Goal: Task Accomplishment & Management: Manage account settings

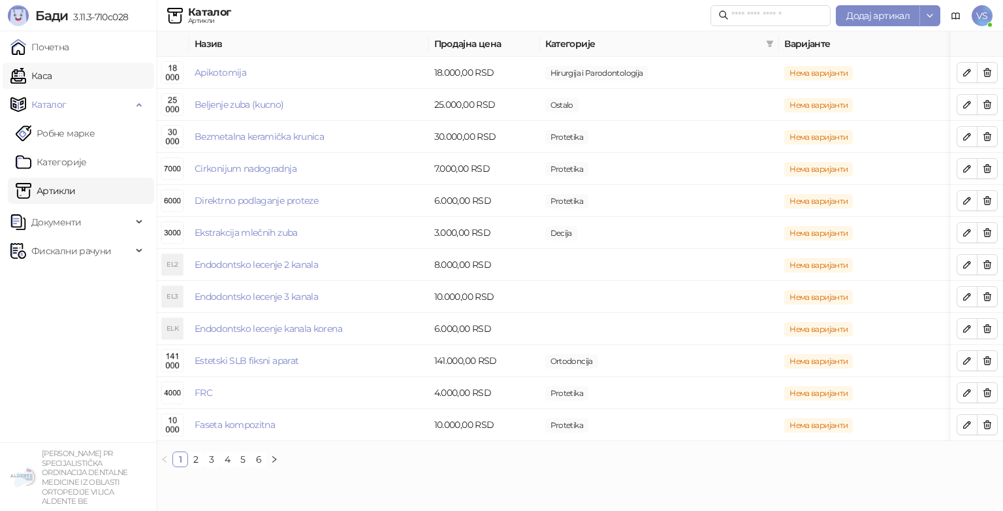
click at [52, 63] on link "Каса" at bounding box center [30, 76] width 41 height 26
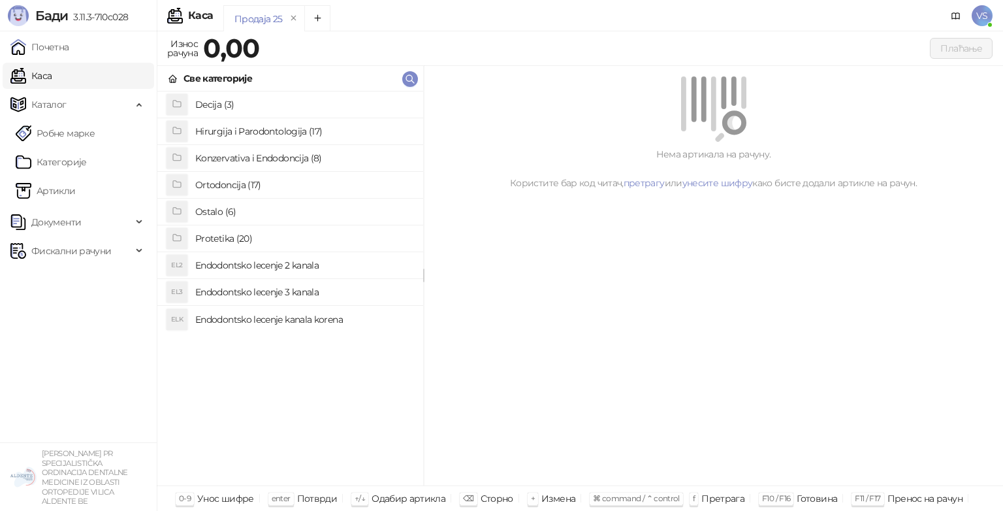
click at [282, 265] on h4 "Endodontsko lecenje 2 kanala" at bounding box center [304, 265] width 218 height 21
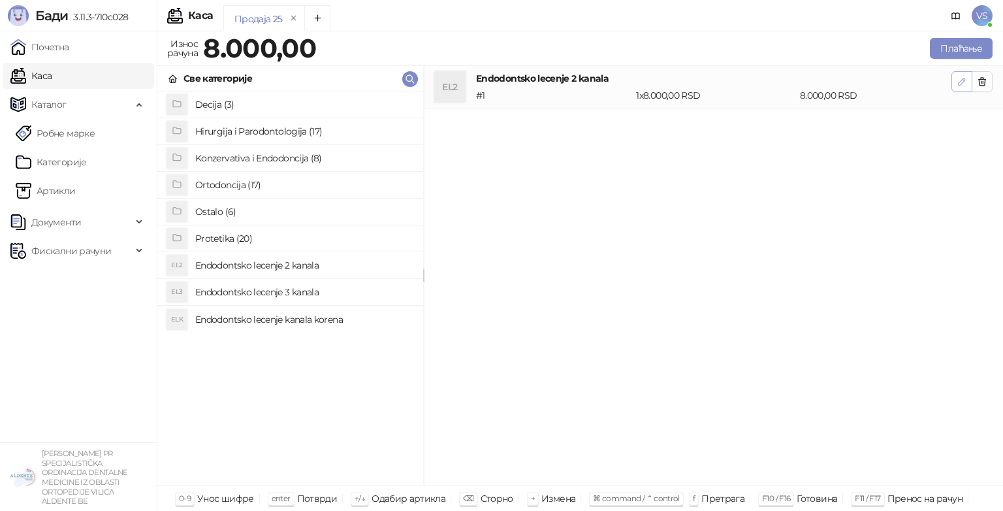
click at [958, 76] on icon "button" at bounding box center [962, 81] width 10 height 10
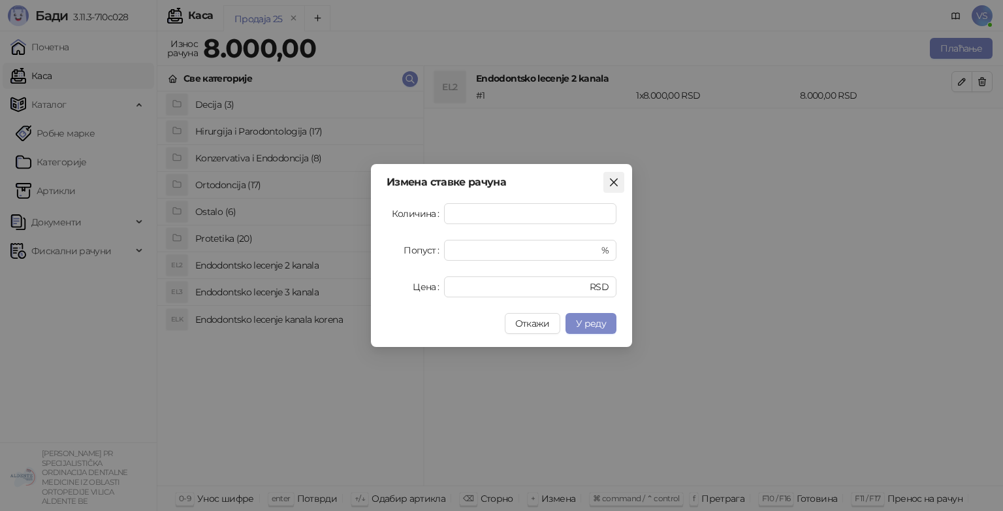
click at [613, 183] on icon "close" at bounding box center [614, 182] width 8 height 8
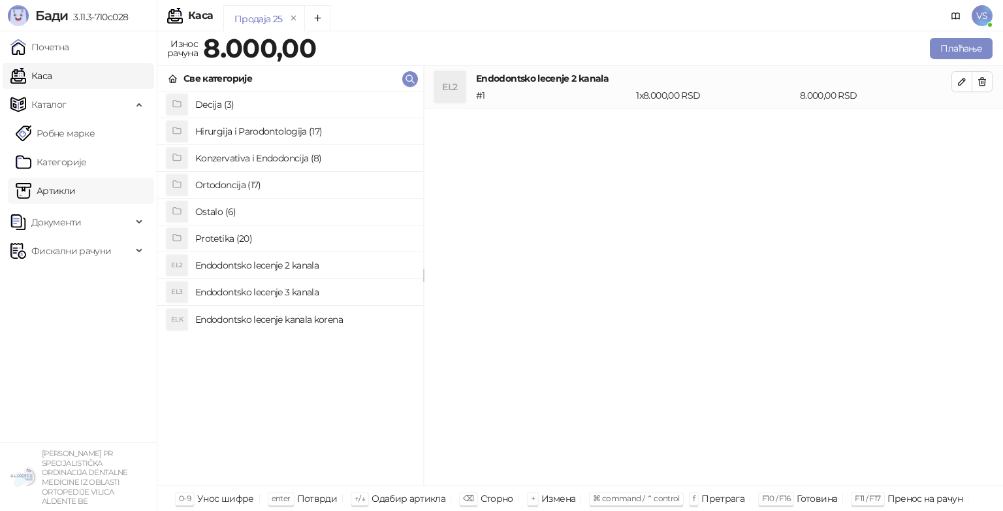
click at [50, 182] on link "Артикли" at bounding box center [46, 191] width 60 height 26
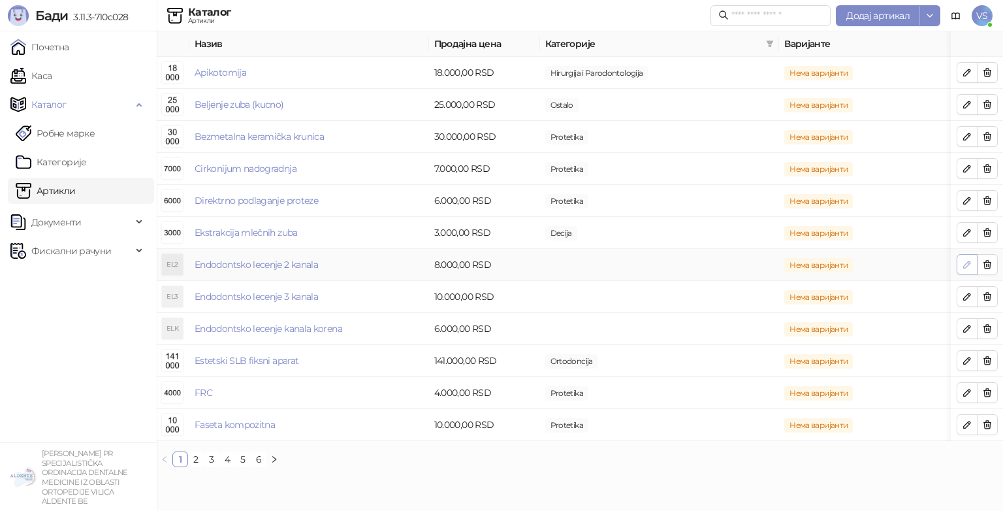
click at [964, 265] on icon "button" at bounding box center [967, 264] width 7 height 7
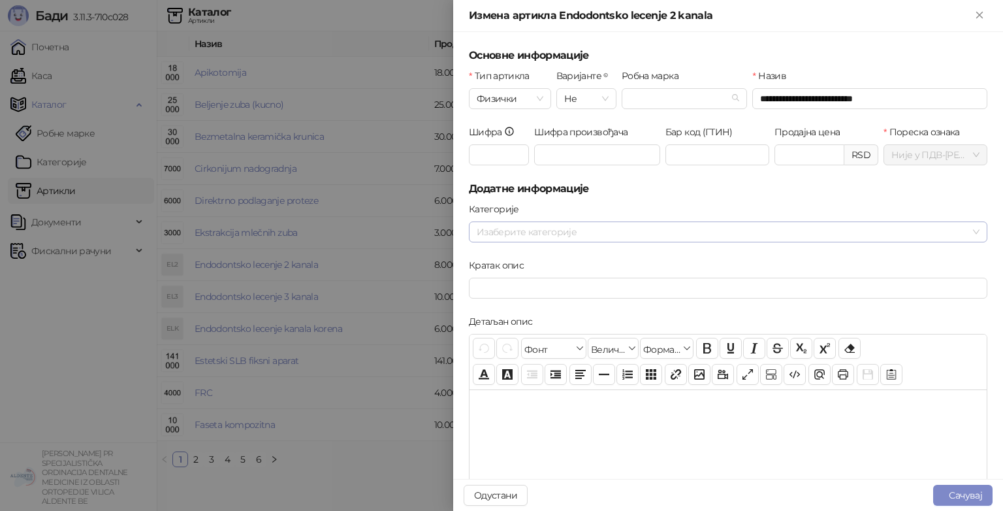
click at [895, 234] on div at bounding box center [722, 232] width 500 height 18
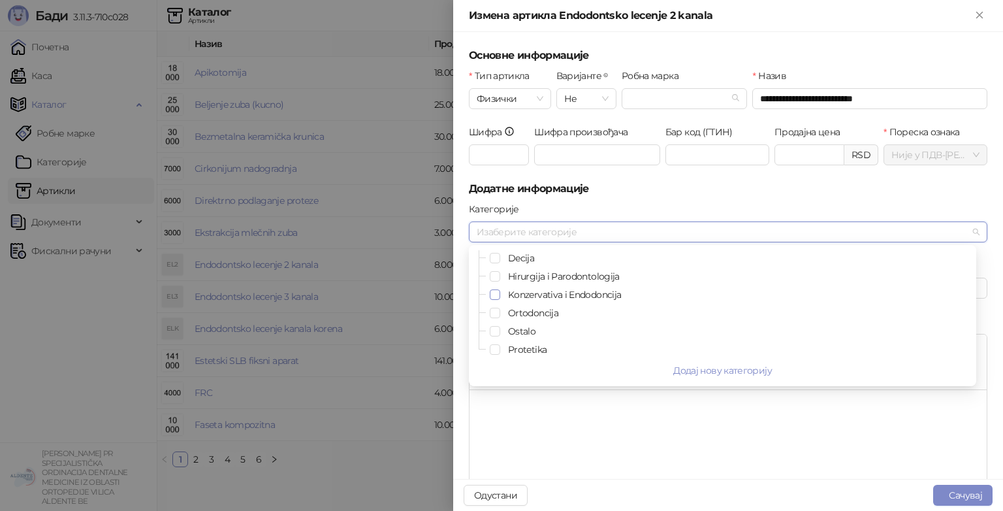
click at [500, 298] on span "Select Konzervativa i Endodoncija" at bounding box center [495, 294] width 10 height 10
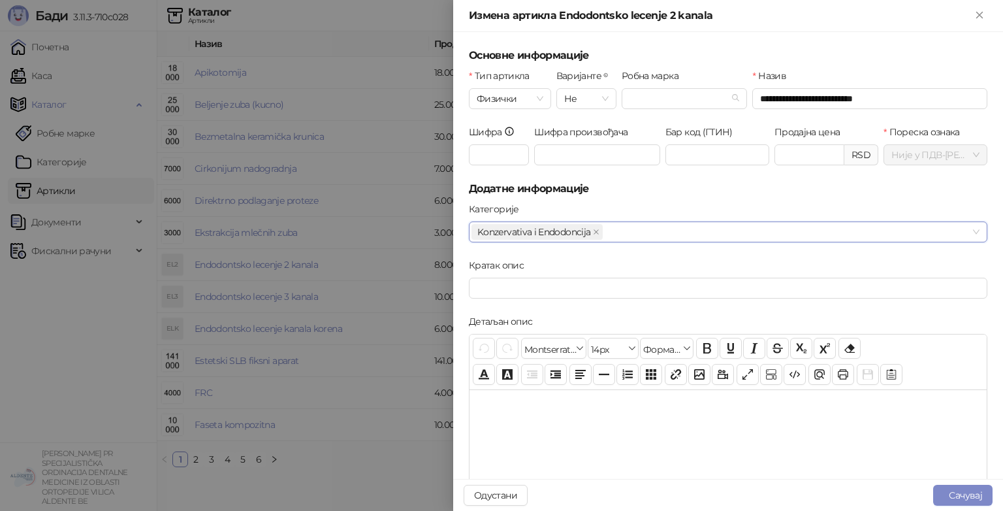
click at [517, 436] on div at bounding box center [728, 454] width 517 height 131
click at [954, 502] on button "Сачувај" at bounding box center [963, 495] width 59 height 21
click at [954, 490] on button "Сачувај" at bounding box center [963, 495] width 59 height 21
click at [954, 491] on button "Сачувај" at bounding box center [963, 495] width 59 height 21
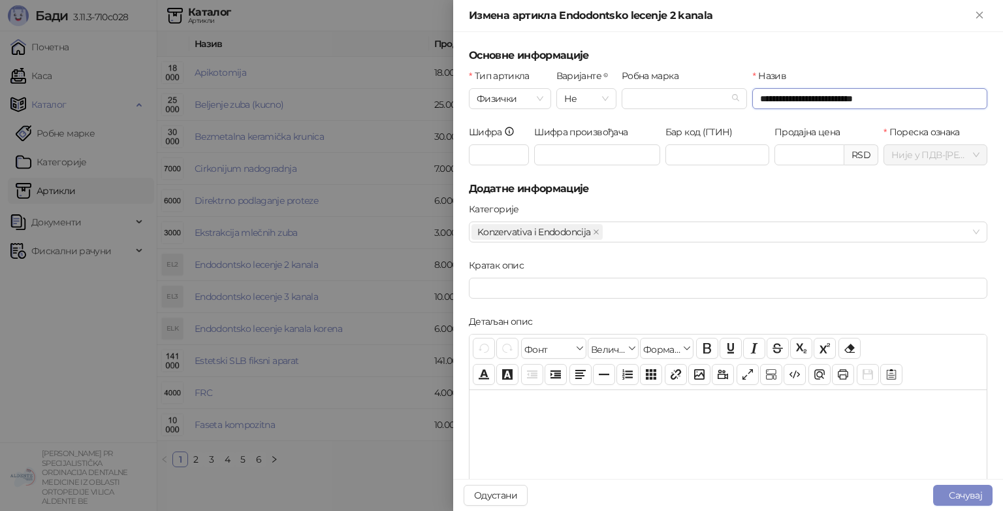
click at [884, 102] on input "**********" at bounding box center [870, 98] width 235 height 21
type input "**********"
click at [835, 149] on icon "up" at bounding box center [837, 151] width 5 height 5
type input "*******"
click at [835, 157] on icon "down" at bounding box center [837, 159] width 5 height 5
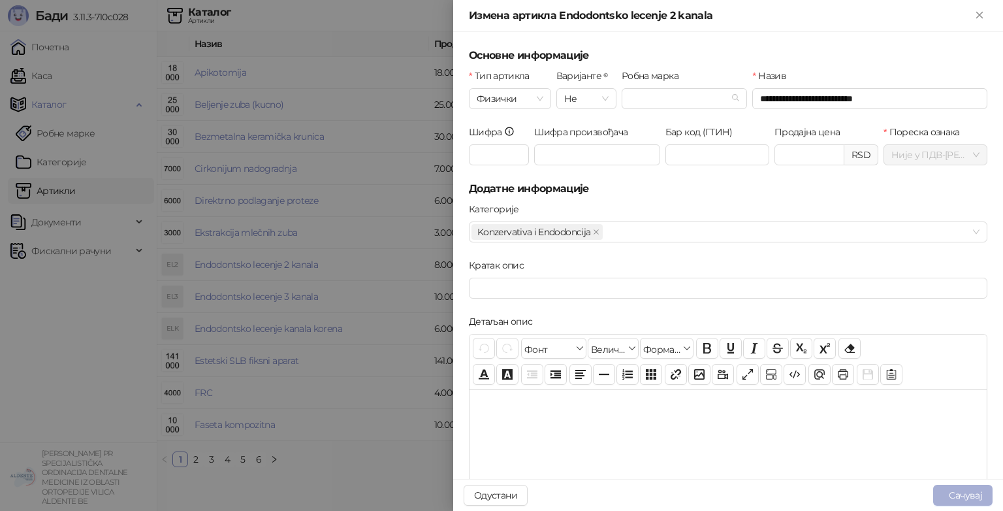
click at [956, 499] on button "Сачувај" at bounding box center [963, 495] width 59 height 21
click at [955, 498] on button "Сачувај" at bounding box center [963, 495] width 59 height 21
click at [979, 9] on icon "Close" at bounding box center [980, 15] width 12 height 12
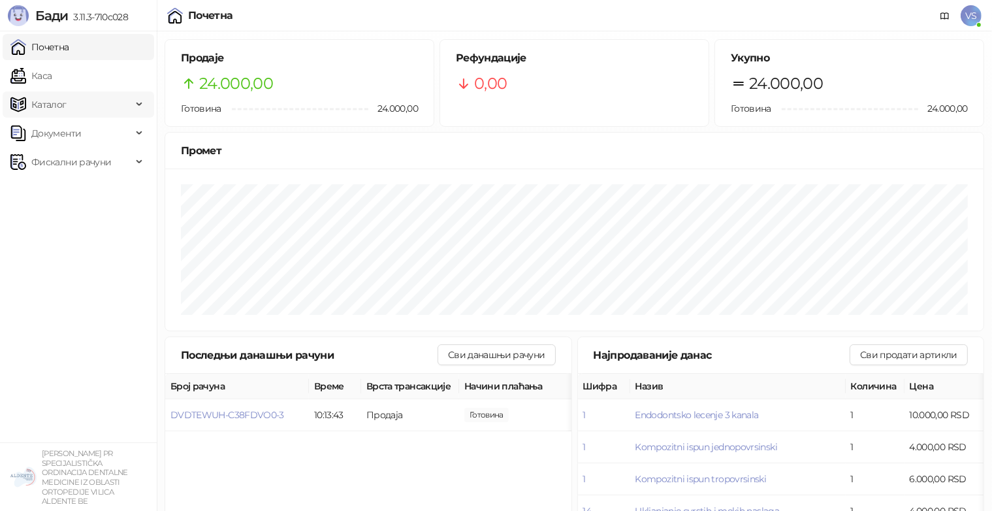
click at [41, 99] on span "Каталог" at bounding box center [48, 104] width 35 height 26
click at [70, 179] on link "Артикли" at bounding box center [46, 191] width 60 height 26
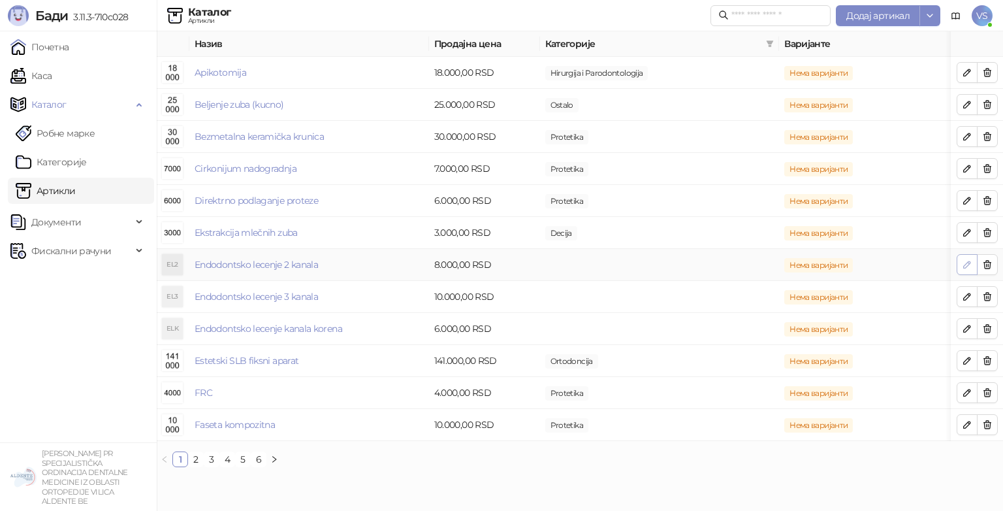
click at [960, 267] on button "button" at bounding box center [967, 264] width 21 height 21
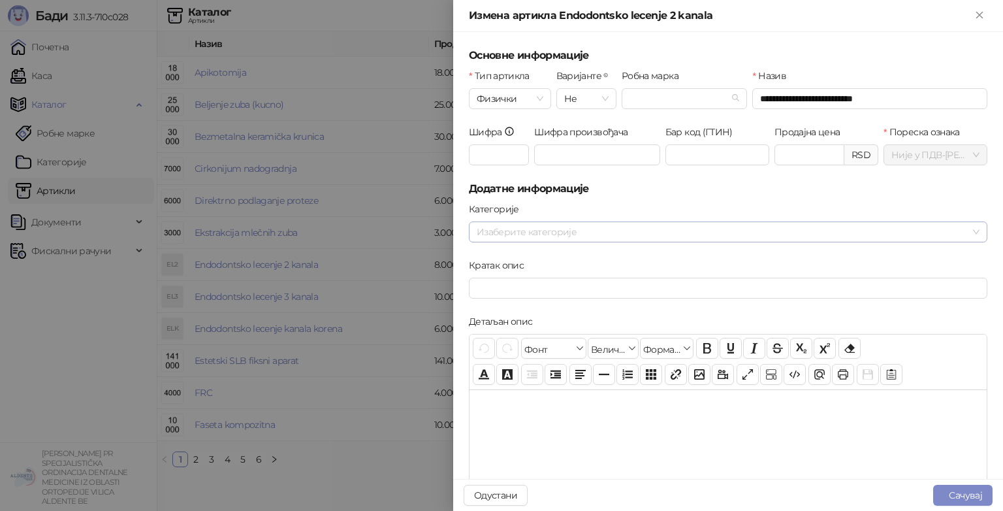
click at [666, 225] on div at bounding box center [722, 232] width 500 height 18
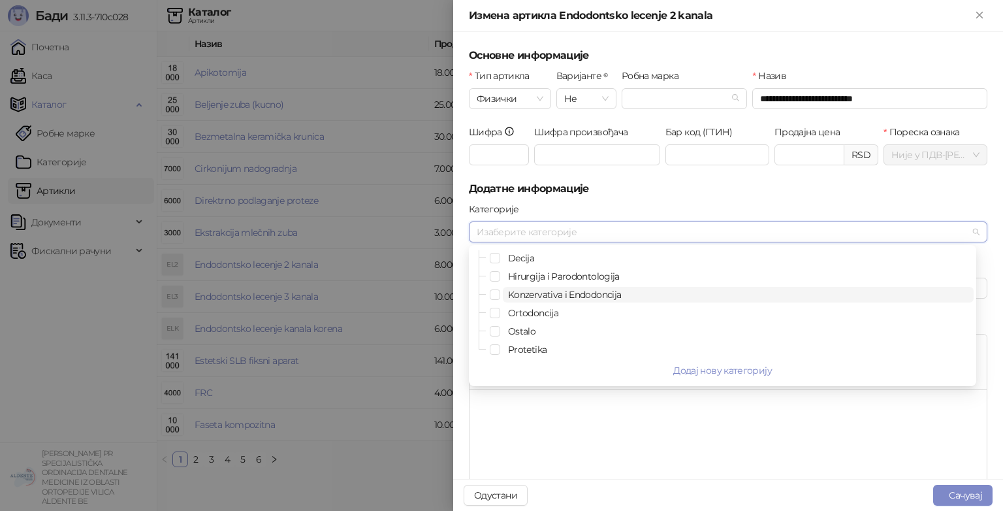
click at [581, 299] on span "Konzervativa i Endodoncija" at bounding box center [564, 295] width 113 height 12
click at [616, 418] on div at bounding box center [728, 454] width 517 height 131
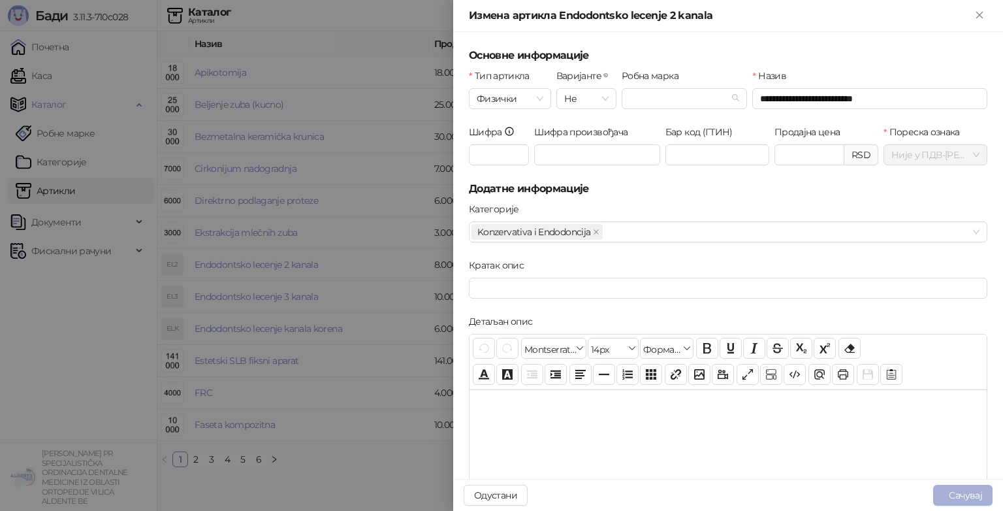
click at [934, 489] on button "Сачувај" at bounding box center [963, 495] width 59 height 21
click at [944, 491] on button "Сачувај" at bounding box center [963, 495] width 59 height 21
click at [979, 13] on icon "Close" at bounding box center [980, 15] width 12 height 12
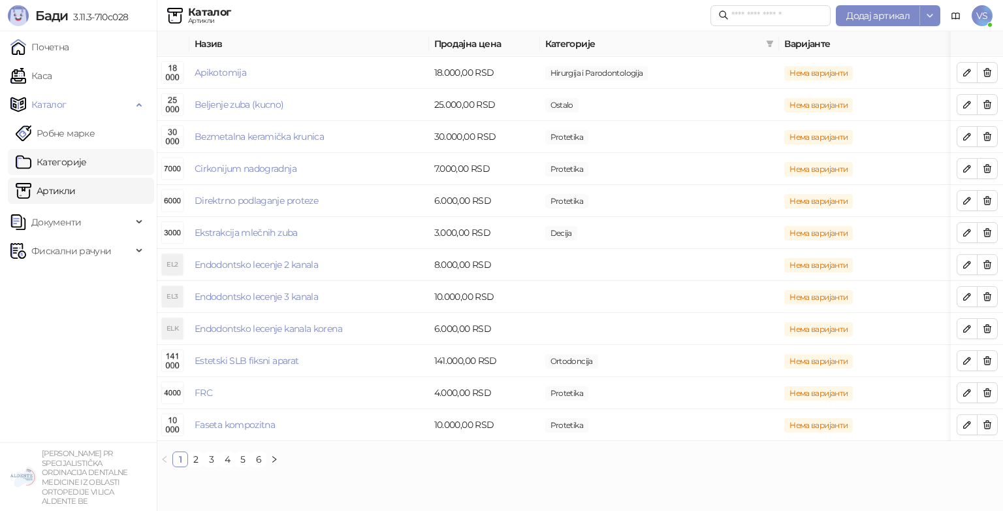
click at [78, 171] on link "Категорије" at bounding box center [51, 162] width 71 height 26
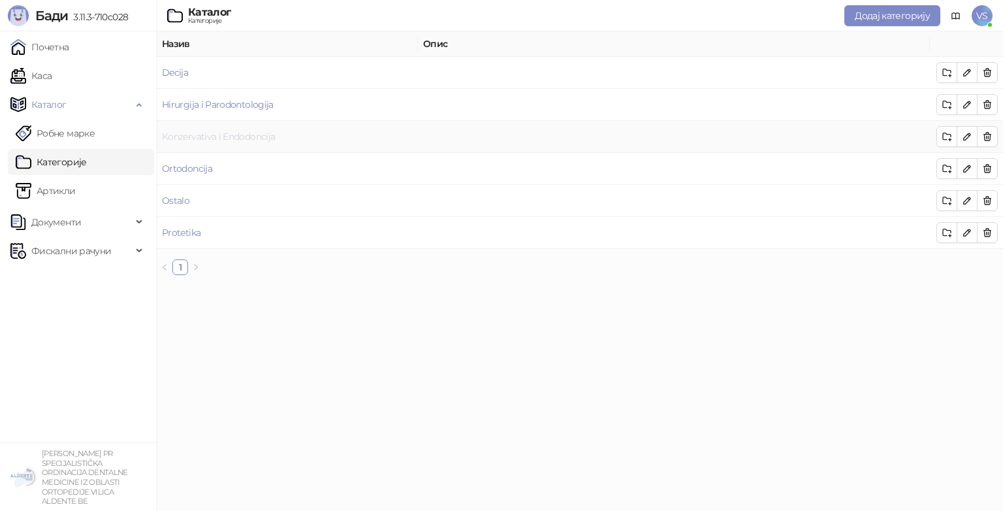
click at [215, 140] on link "Konzervativa i Endodoncija" at bounding box center [218, 137] width 113 height 12
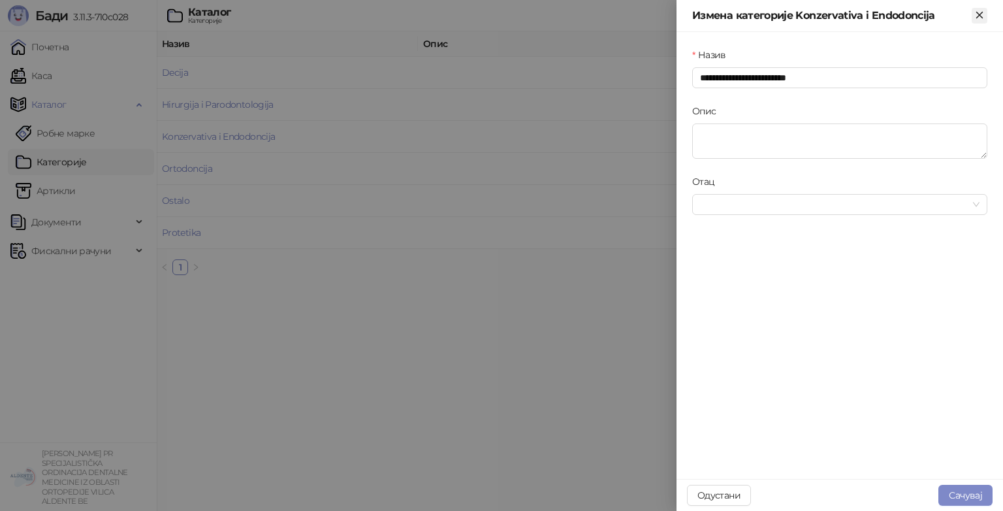
click at [972, 16] on button "Close" at bounding box center [980, 16] width 16 height 16
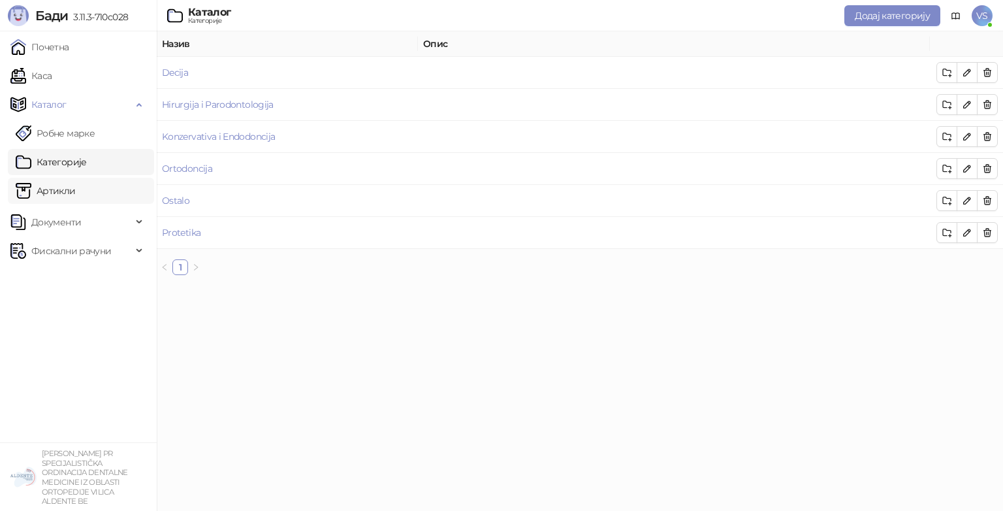
click at [67, 178] on link "Артикли" at bounding box center [46, 191] width 60 height 26
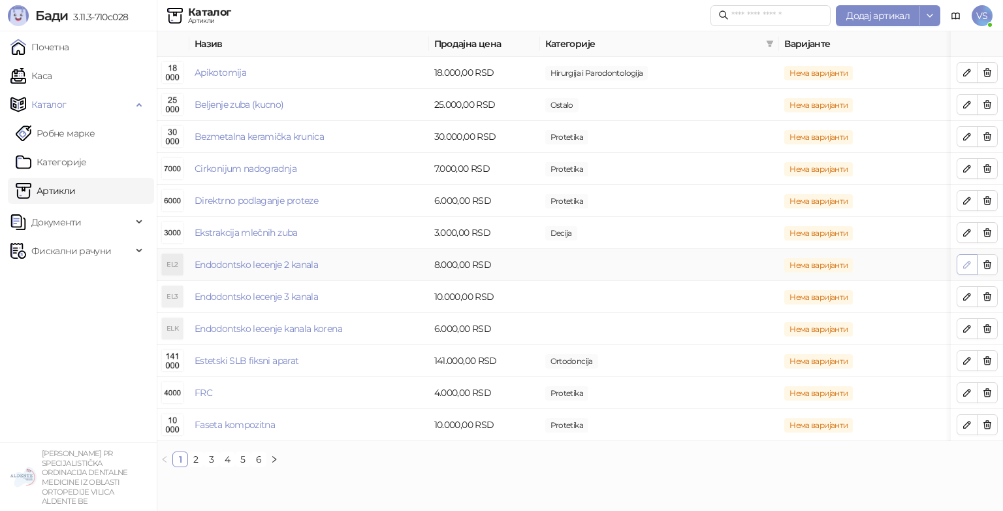
click at [964, 267] on icon "button" at bounding box center [967, 264] width 10 height 10
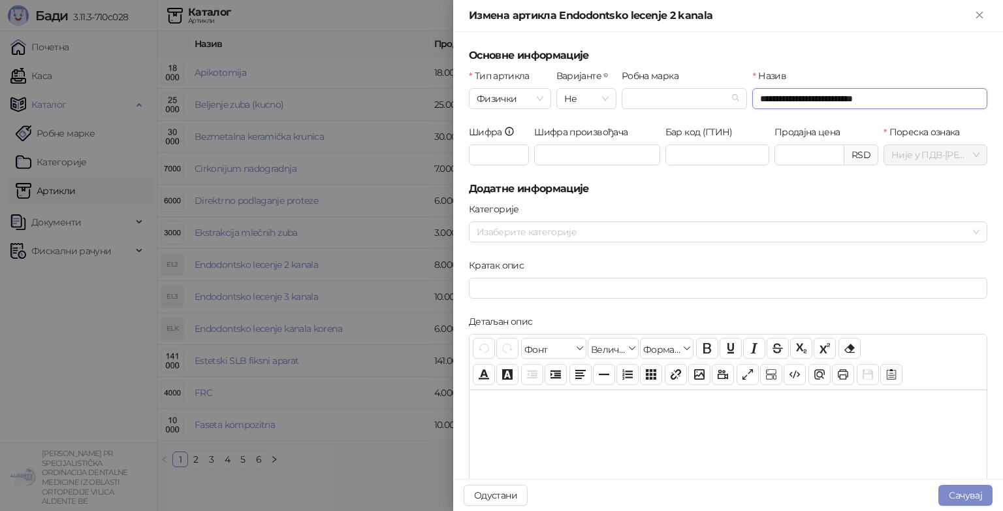
click at [913, 99] on input "**********" at bounding box center [870, 98] width 235 height 21
type input "**********"
click at [551, 229] on div at bounding box center [722, 232] width 500 height 18
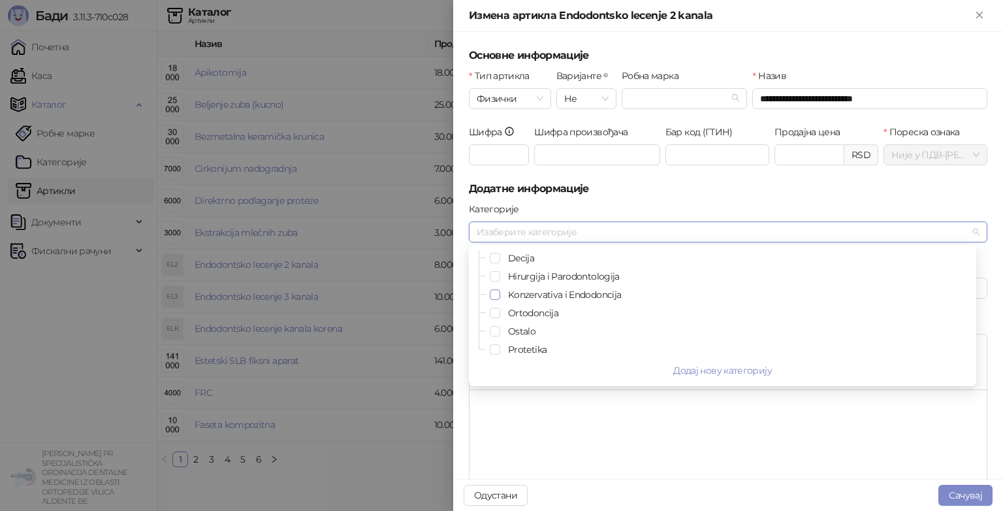
click at [495, 297] on span "Select Konzervativa i Endodoncija" at bounding box center [495, 294] width 10 height 10
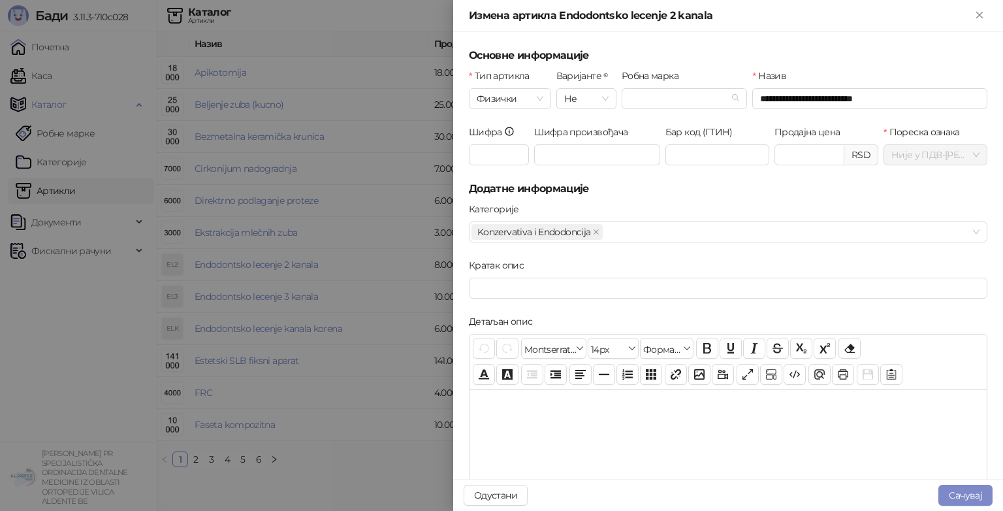
click at [536, 409] on div at bounding box center [728, 454] width 517 height 131
click at [680, 162] on input "Бар код (ГТИН)" at bounding box center [718, 154] width 104 height 21
click at [619, 161] on input "Шифра произвођача" at bounding box center [597, 154] width 126 height 21
click at [640, 103] on input "Робна марка" at bounding box center [679, 99] width 99 height 20
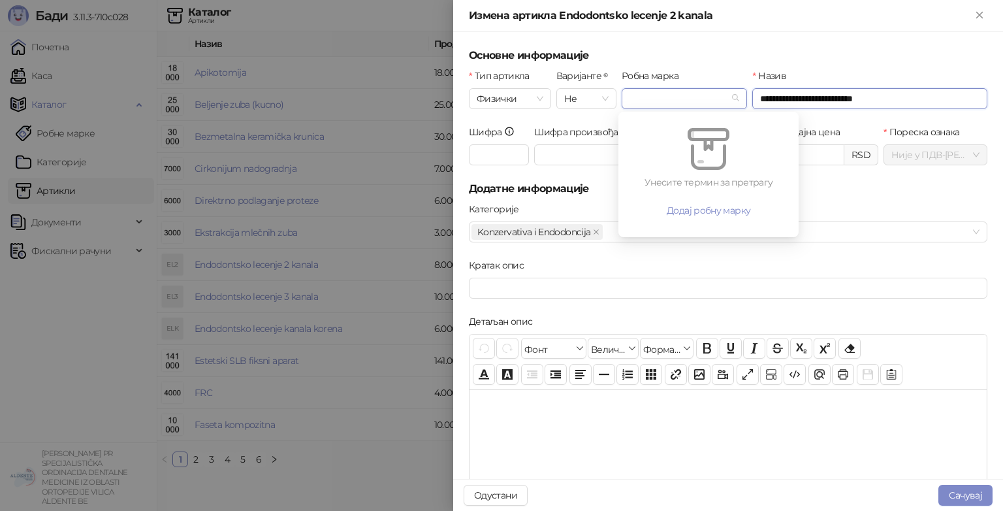
click at [787, 97] on input "**********" at bounding box center [870, 98] width 235 height 21
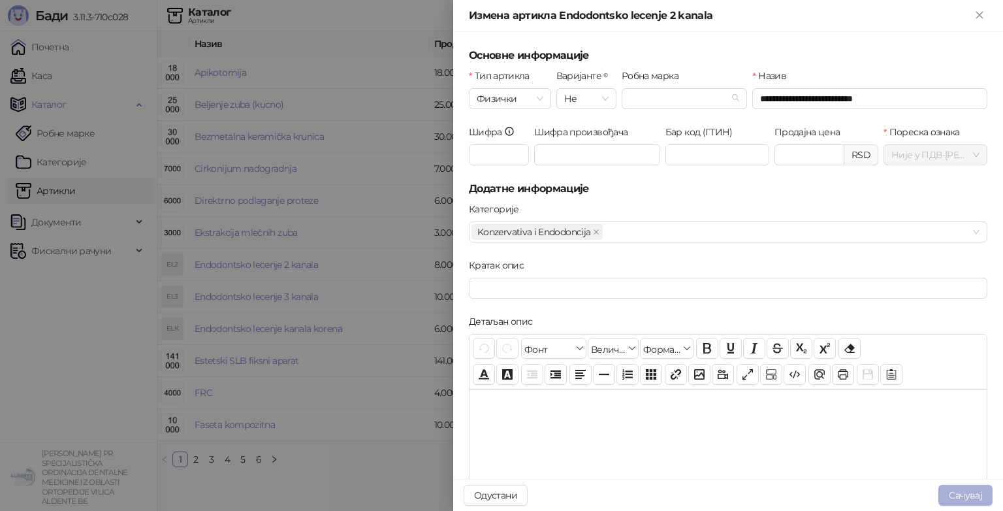
click at [954, 491] on button "Сачувај" at bounding box center [966, 495] width 54 height 21
click at [975, 11] on icon "Close" at bounding box center [980, 15] width 12 height 12
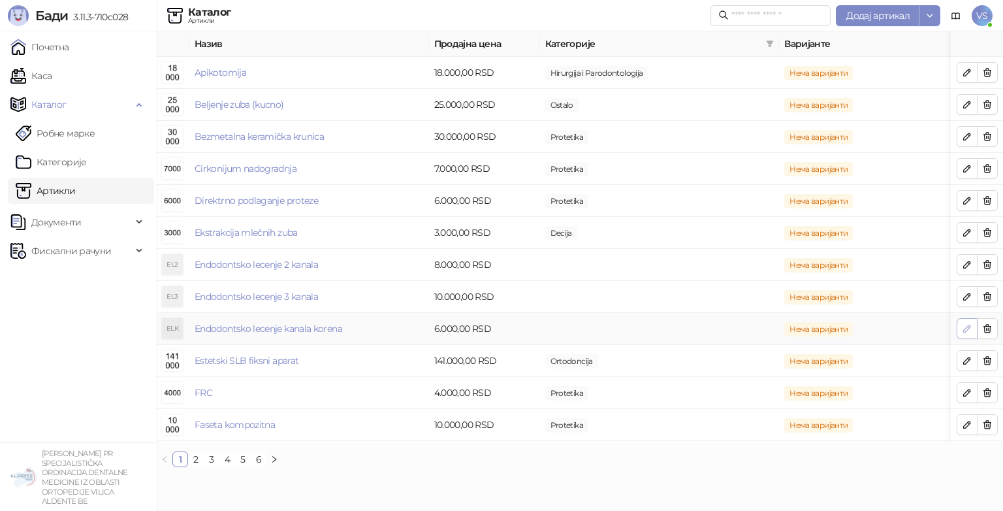
click at [962, 332] on icon "button" at bounding box center [967, 328] width 10 height 10
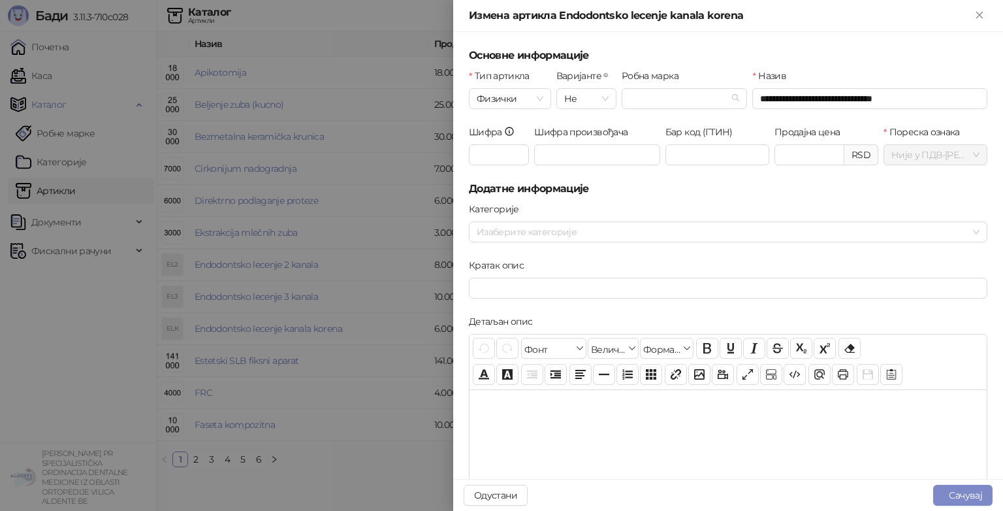
click at [559, 242] on div "[PERSON_NAME] категорије" at bounding box center [728, 230] width 524 height 56
click at [562, 231] on div at bounding box center [722, 232] width 500 height 18
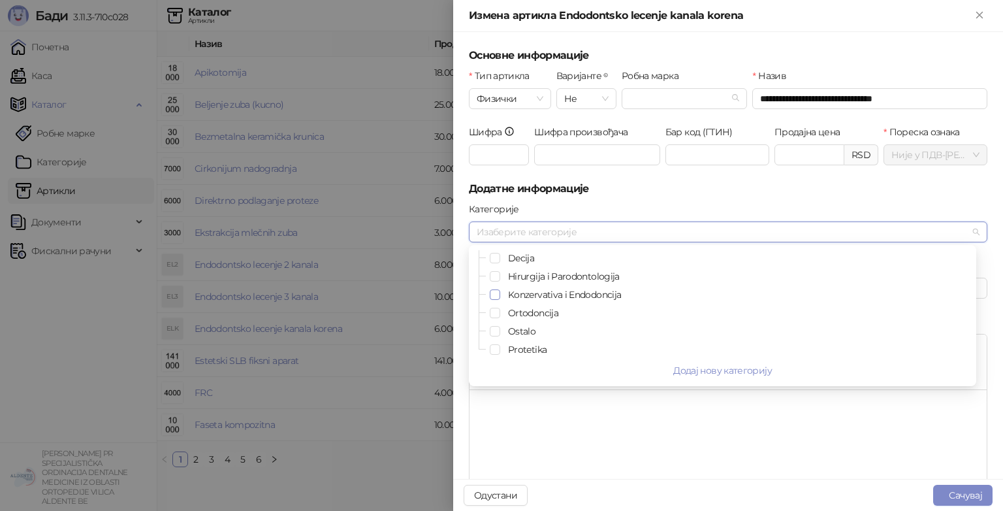
click at [497, 298] on span "Select Konzervativa i Endodoncija" at bounding box center [495, 294] width 10 height 10
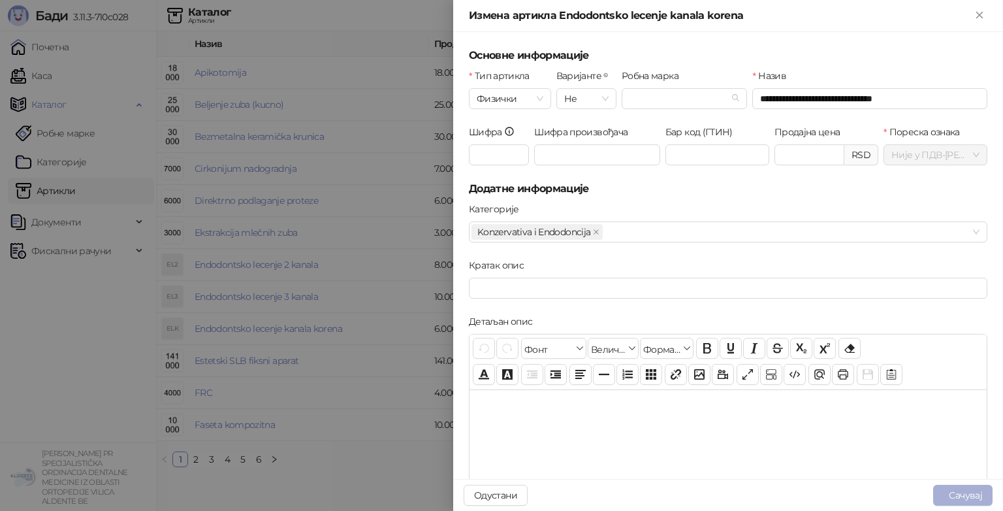
click at [970, 491] on button "Сачувај" at bounding box center [963, 495] width 59 height 21
click at [954, 498] on button "Сачувај" at bounding box center [963, 495] width 59 height 21
click at [983, 21] on button "Close" at bounding box center [980, 16] width 16 height 16
